Goal: Task Accomplishment & Management: Manage account settings

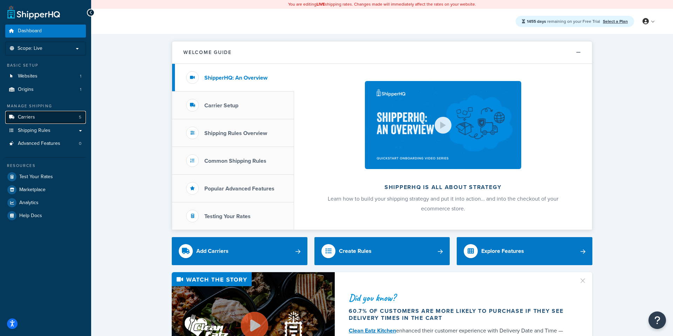
click at [30, 119] on span "Carriers" at bounding box center [26, 117] width 17 height 6
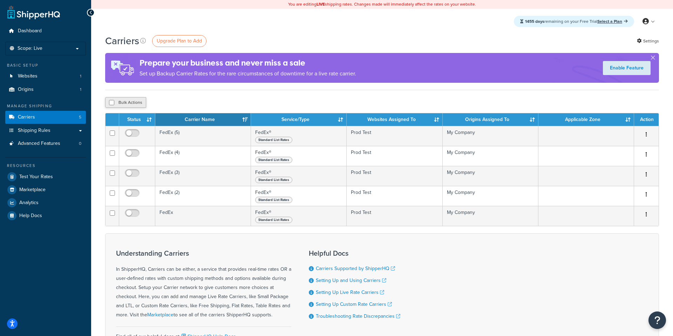
click at [137, 101] on button "Bulk Actions" at bounding box center [125, 102] width 41 height 11
checkbox input "true"
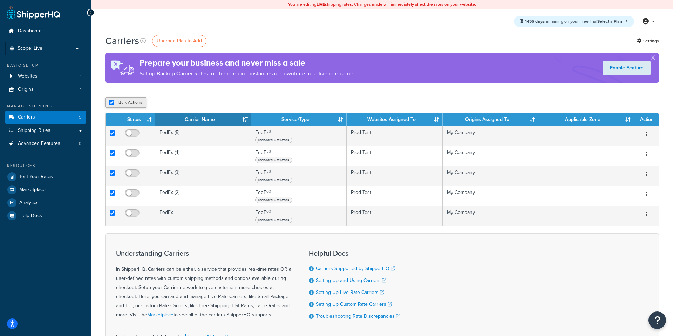
checkbox input "true"
click at [186, 104] on button "Delete" at bounding box center [187, 102] width 24 height 11
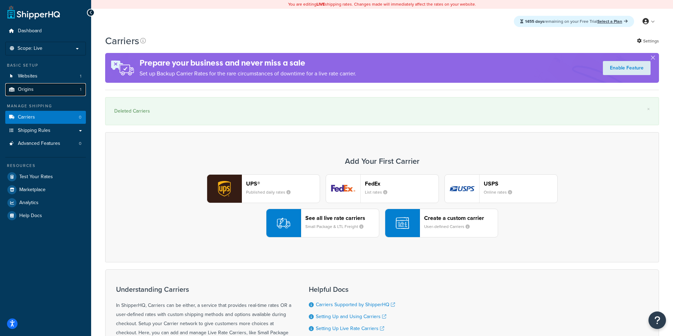
click at [64, 92] on link "Origins 1" at bounding box center [45, 89] width 81 height 13
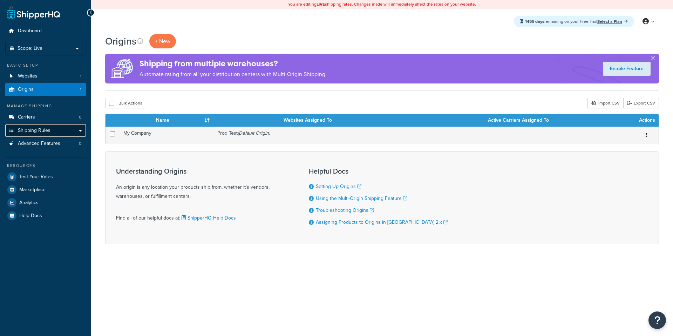
click at [58, 134] on link "Shipping Rules" at bounding box center [45, 130] width 81 height 13
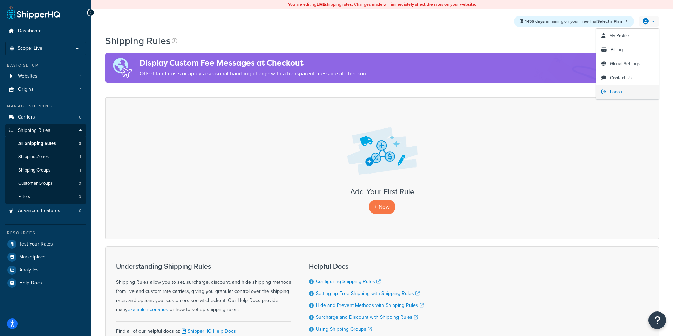
click at [621, 95] on span "Logout" at bounding box center [617, 91] width 14 height 7
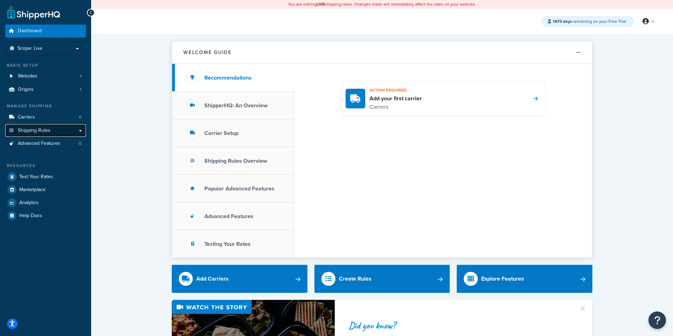
click at [35, 128] on span "Shipping Rules" at bounding box center [34, 131] width 33 height 6
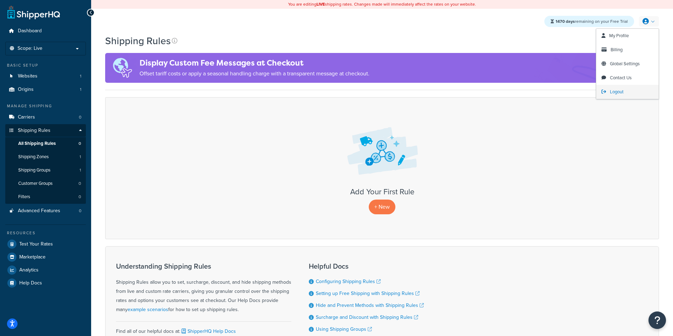
click at [615, 91] on span "Logout" at bounding box center [617, 91] width 14 height 7
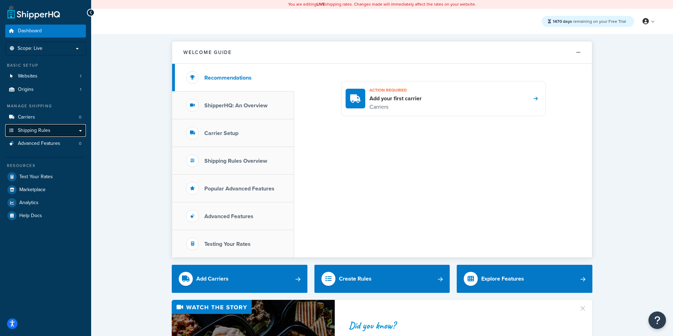
click at [55, 132] on link "Shipping Rules" at bounding box center [45, 130] width 81 height 13
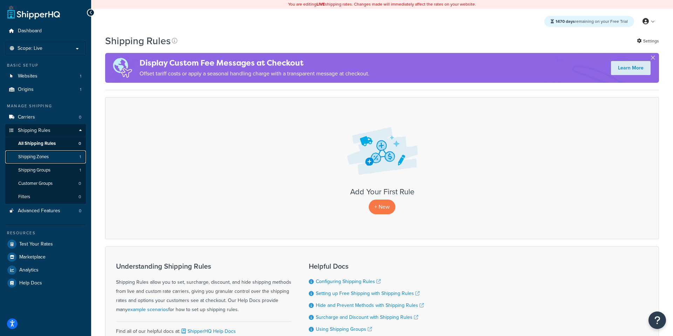
click at [54, 162] on link "Shipping Zones 1" at bounding box center [45, 156] width 81 height 13
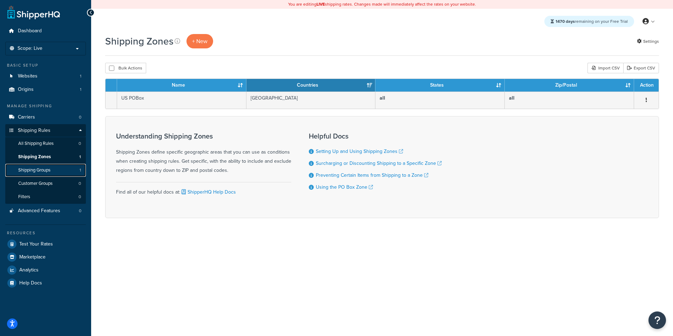
click at [62, 167] on link "Shipping Groups 1" at bounding box center [45, 170] width 81 height 13
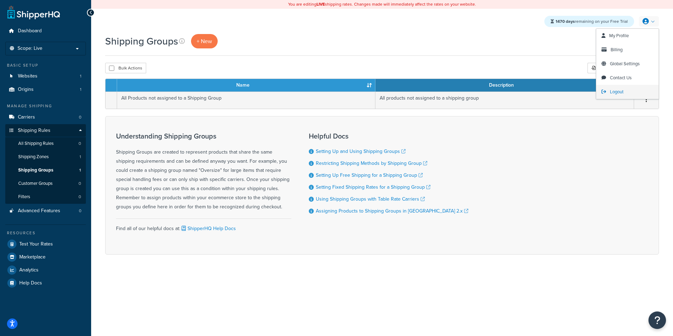
click at [614, 95] on span "Logout" at bounding box center [617, 91] width 14 height 7
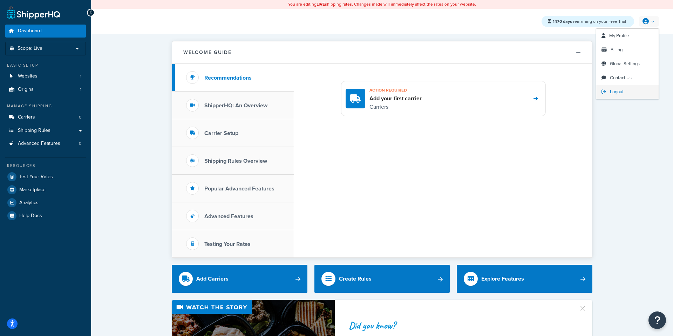
click at [610, 90] on span "Logout" at bounding box center [617, 91] width 14 height 7
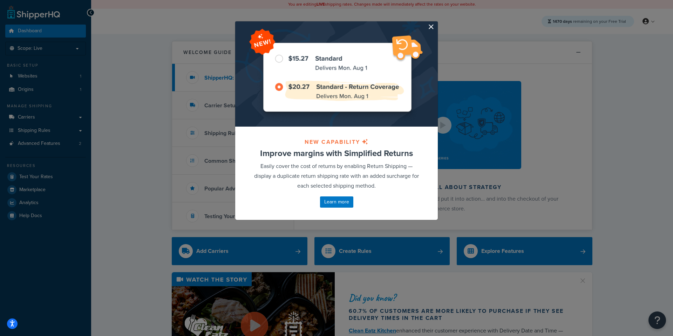
click at [436, 23] on button "button" at bounding box center [437, 22] width 2 height 2
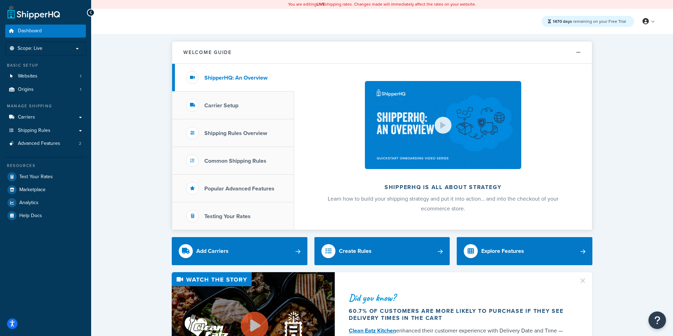
click at [44, 97] on ul "Dashboard Scope: Live Basic Setup Websites 1 Origins 1 Manage Shipping Carriers…" at bounding box center [45, 123] width 81 height 197
click at [35, 92] on link "Origins 1" at bounding box center [45, 89] width 81 height 13
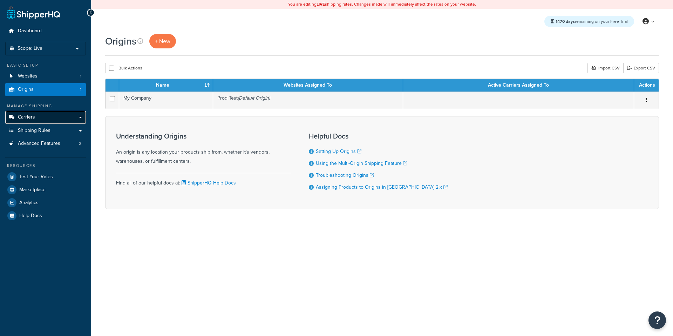
click at [34, 116] on span "Carriers" at bounding box center [26, 117] width 17 height 6
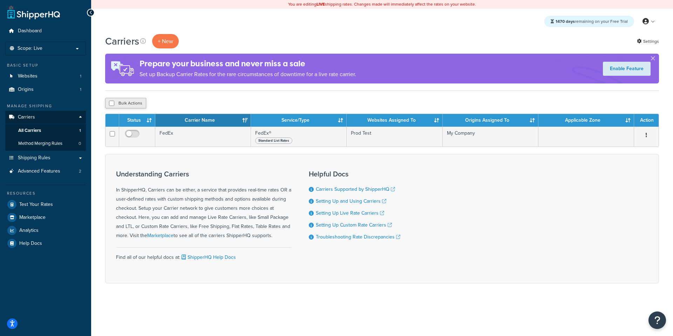
click at [137, 104] on button "Bulk Actions" at bounding box center [125, 103] width 41 height 11
checkbox input "true"
click at [127, 102] on button "Bulk Actions" at bounding box center [125, 103] width 41 height 11
checkbox input "false"
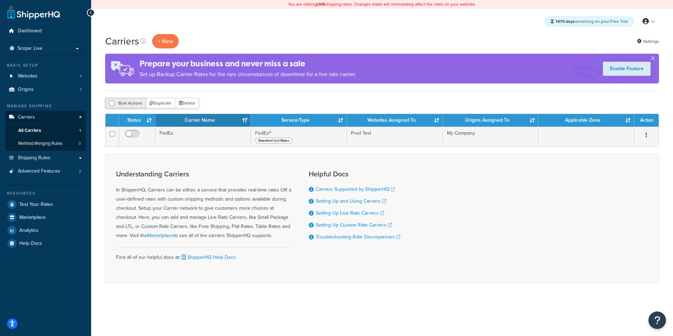
checkbox input "false"
click at [46, 172] on span "Advanced Features" at bounding box center [39, 171] width 42 height 6
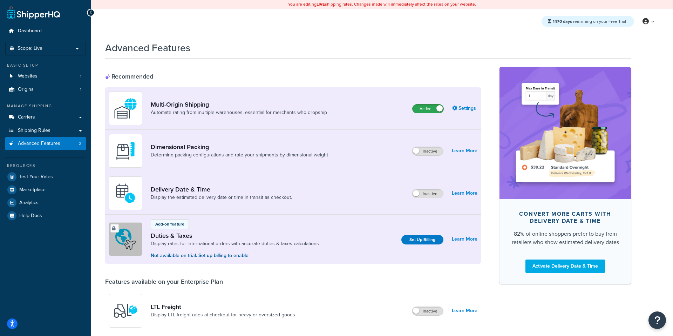
click at [429, 107] on label "Active" at bounding box center [427, 108] width 31 height 8
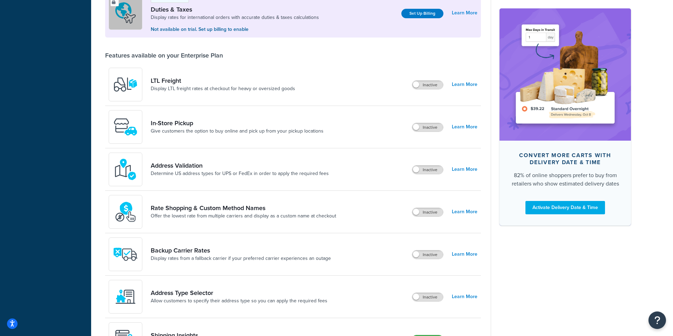
scroll to position [249, 0]
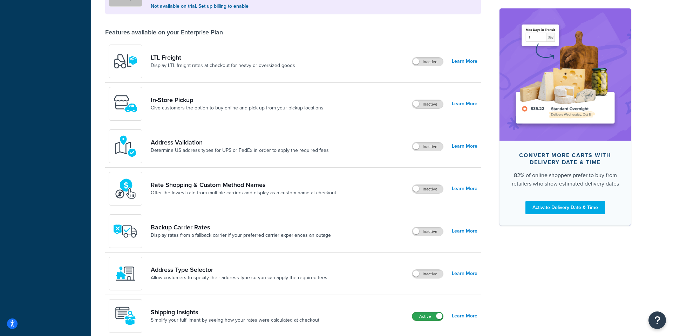
click at [431, 318] on label "Active" at bounding box center [427, 316] width 31 height 8
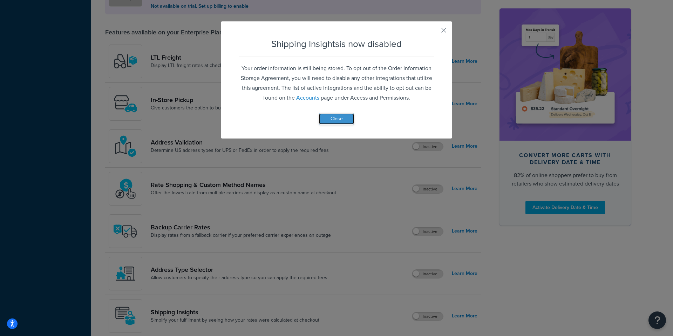
click at [333, 113] on button "Close" at bounding box center [336, 118] width 35 height 11
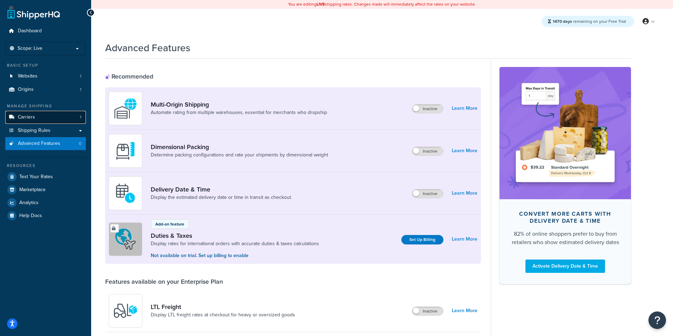
click at [30, 114] on span "Carriers" at bounding box center [26, 117] width 17 height 6
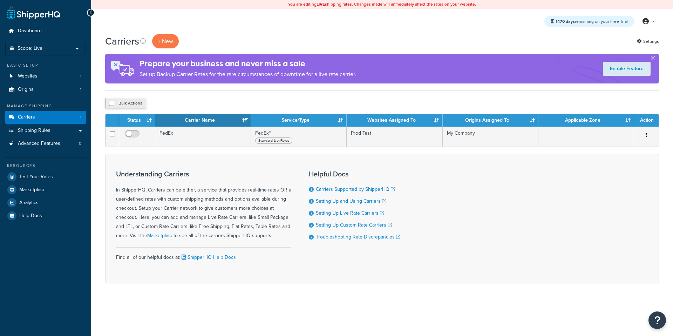
click at [134, 105] on button "Bulk Actions" at bounding box center [125, 103] width 41 height 11
checkbox input "true"
click at [194, 107] on button "Delete" at bounding box center [187, 103] width 24 height 11
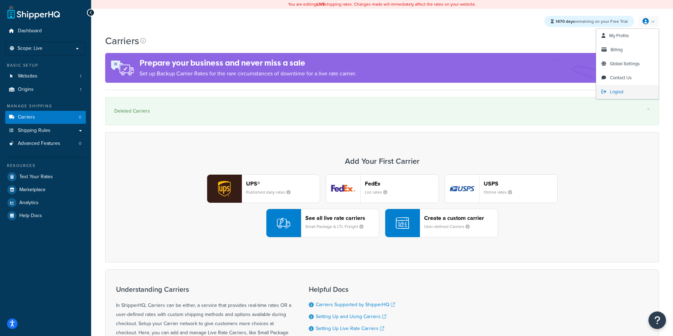
click at [617, 90] on span "Logout" at bounding box center [617, 91] width 14 height 7
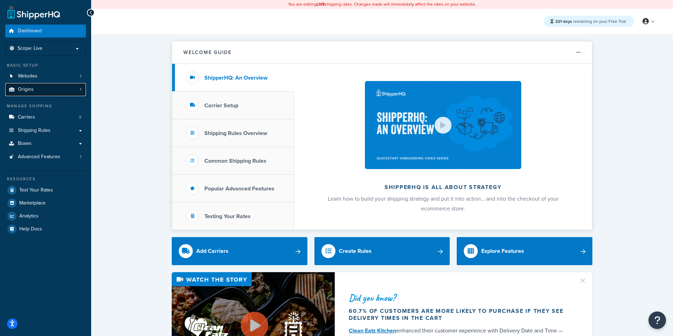
click at [45, 88] on link "Origins 1" at bounding box center [45, 89] width 81 height 13
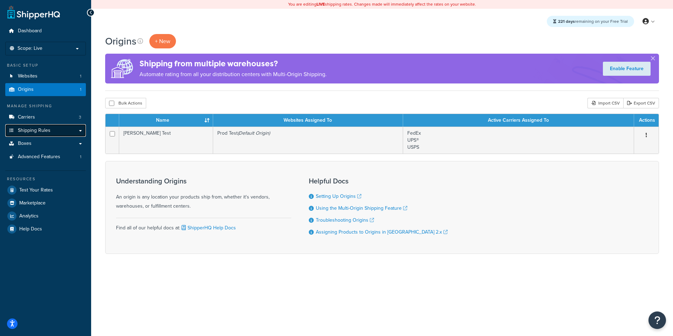
click at [34, 124] on link "Shipping Rules" at bounding box center [45, 130] width 81 height 13
click at [40, 122] on link "Carriers 3" at bounding box center [45, 117] width 81 height 13
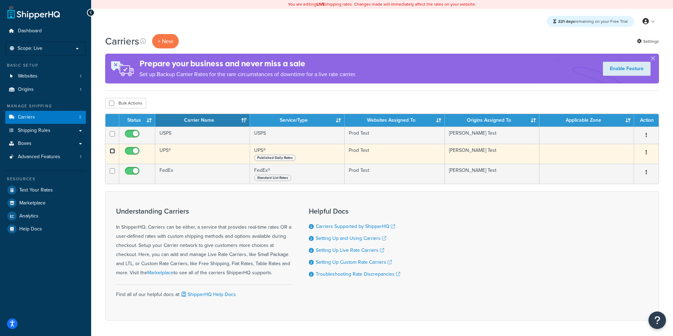
click at [113, 152] on input "checkbox" at bounding box center [112, 150] width 5 height 5
checkbox input "true"
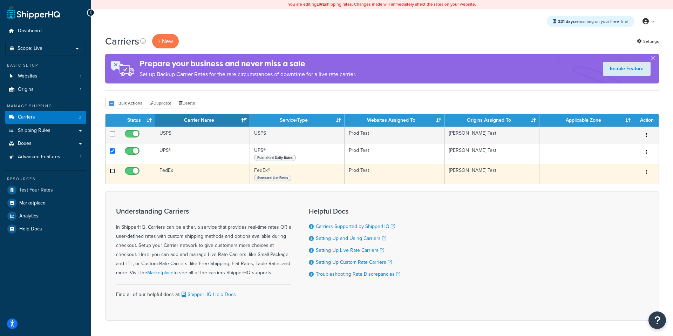
click at [112, 173] on input "checkbox" at bounding box center [112, 170] width 5 height 5
checkbox input "true"
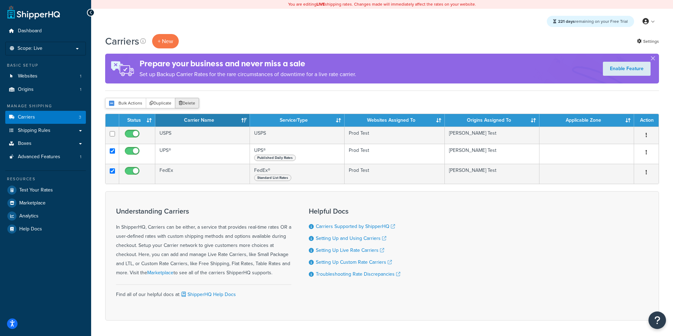
click at [191, 106] on button "Delete" at bounding box center [187, 103] width 24 height 11
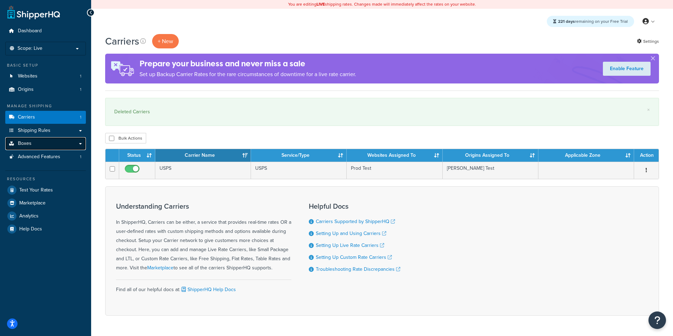
click at [64, 142] on link "Boxes" at bounding box center [45, 143] width 81 height 13
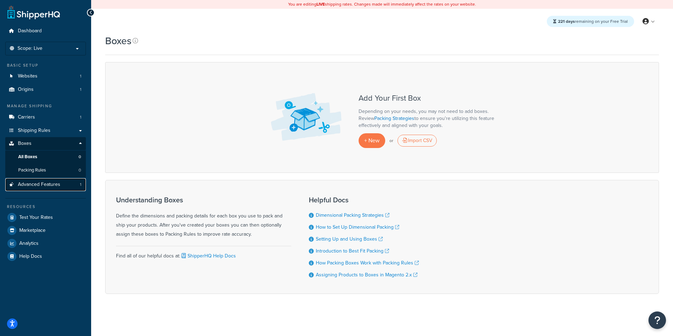
click at [61, 180] on link "Advanced Features 1" at bounding box center [45, 184] width 81 height 13
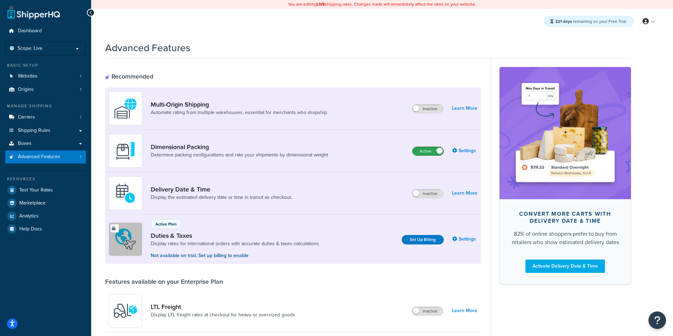
click at [433, 147] on label "Active" at bounding box center [427, 151] width 31 height 8
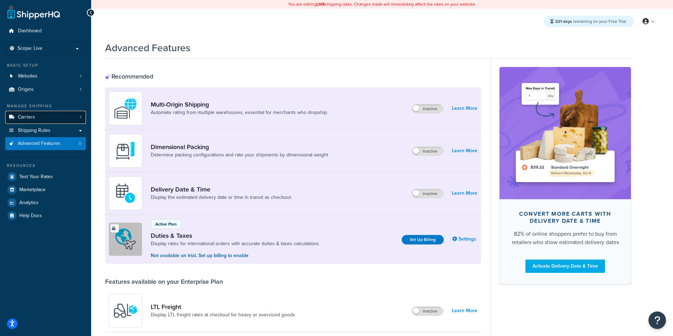
click at [59, 119] on link "Carriers 1" at bounding box center [45, 117] width 81 height 13
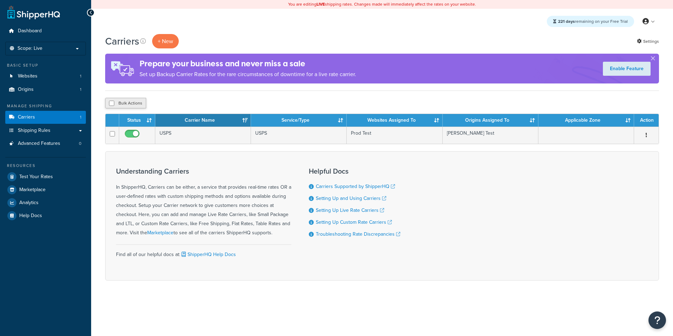
click at [131, 104] on button "Bulk Actions" at bounding box center [125, 103] width 41 height 11
checkbox input "true"
click at [191, 102] on button "Delete" at bounding box center [187, 103] width 24 height 11
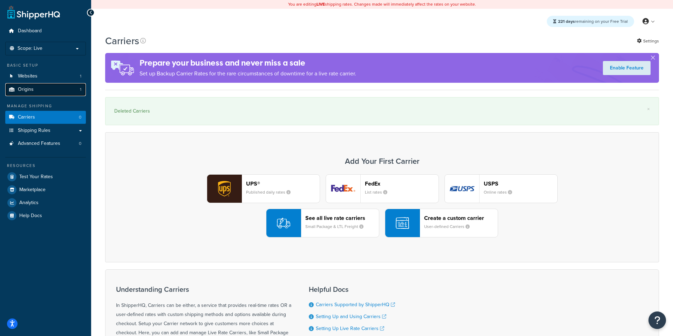
click at [71, 91] on link "Origins 1" at bounding box center [45, 89] width 81 height 13
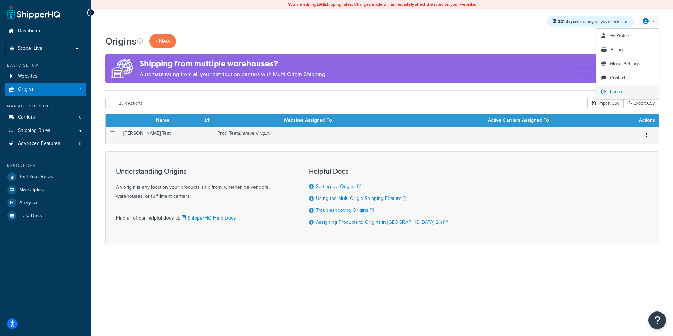
click at [619, 90] on span "Logout" at bounding box center [617, 91] width 14 height 7
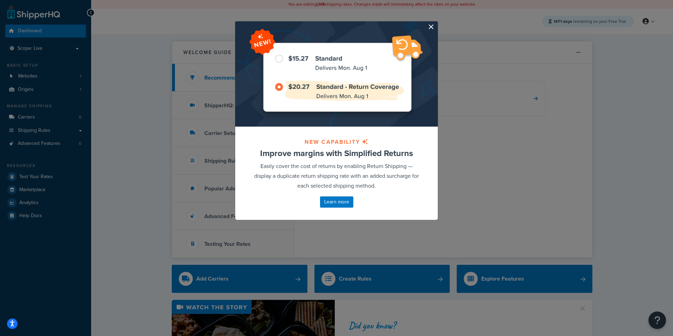
click at [436, 23] on button "button" at bounding box center [437, 22] width 2 height 2
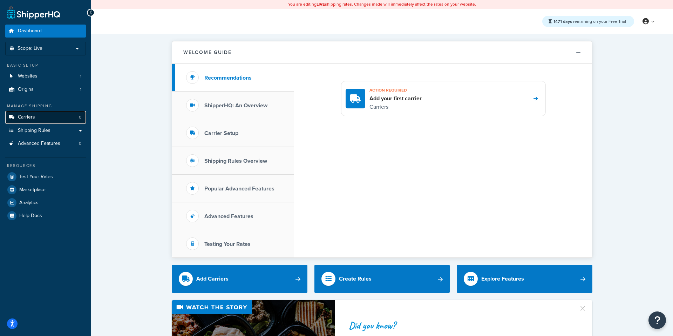
click at [43, 119] on link "Carriers 0" at bounding box center [45, 117] width 81 height 13
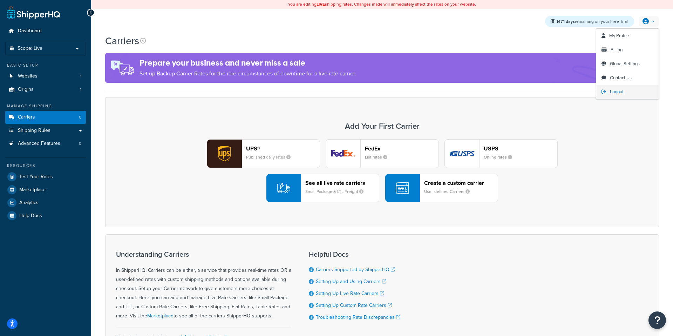
click at [618, 90] on span "Logout" at bounding box center [617, 91] width 14 height 7
